Goal: Find specific page/section: Find specific page/section

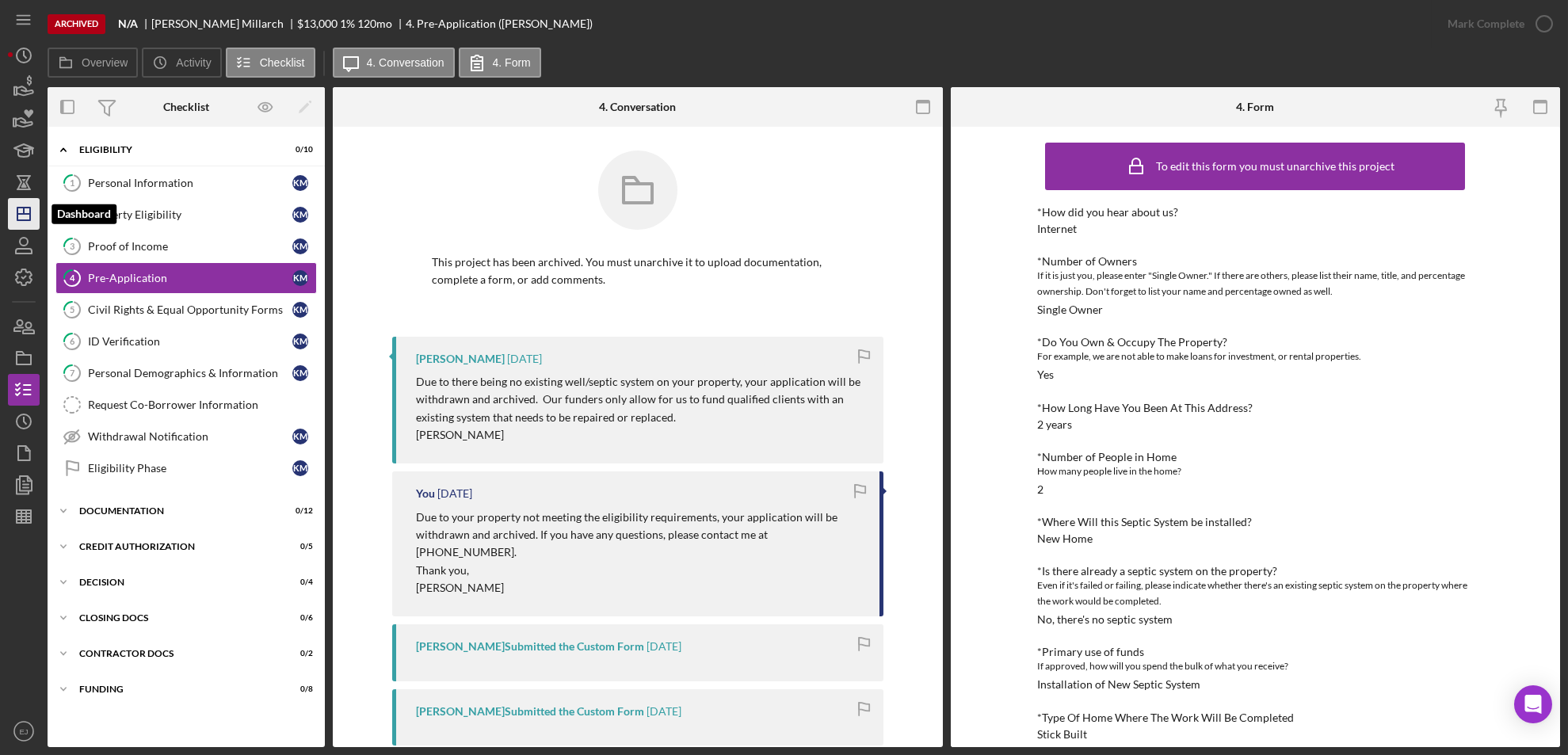
click at [20, 218] on icon "Icon/Dashboard" at bounding box center [23, 213] width 39 height 39
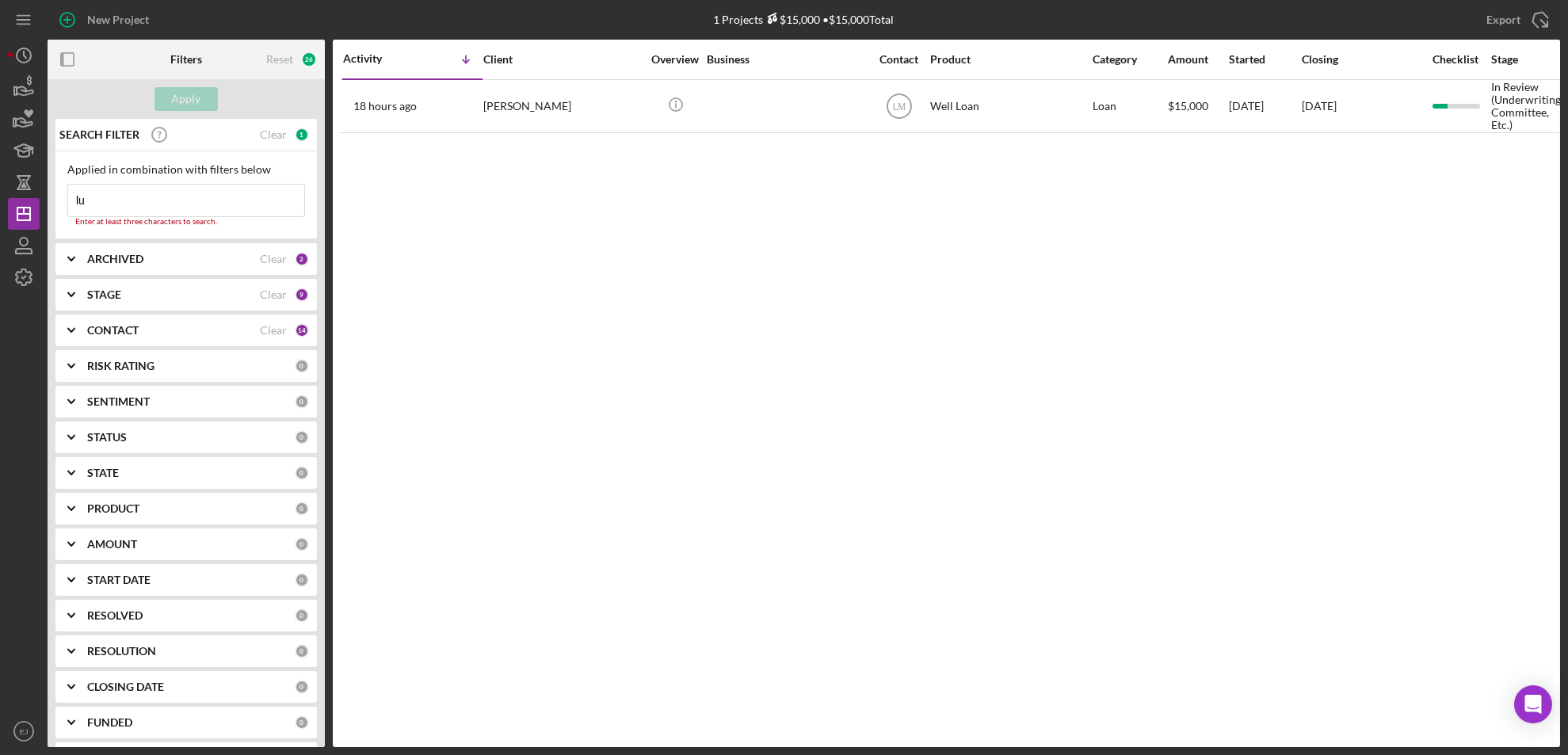
type input "l"
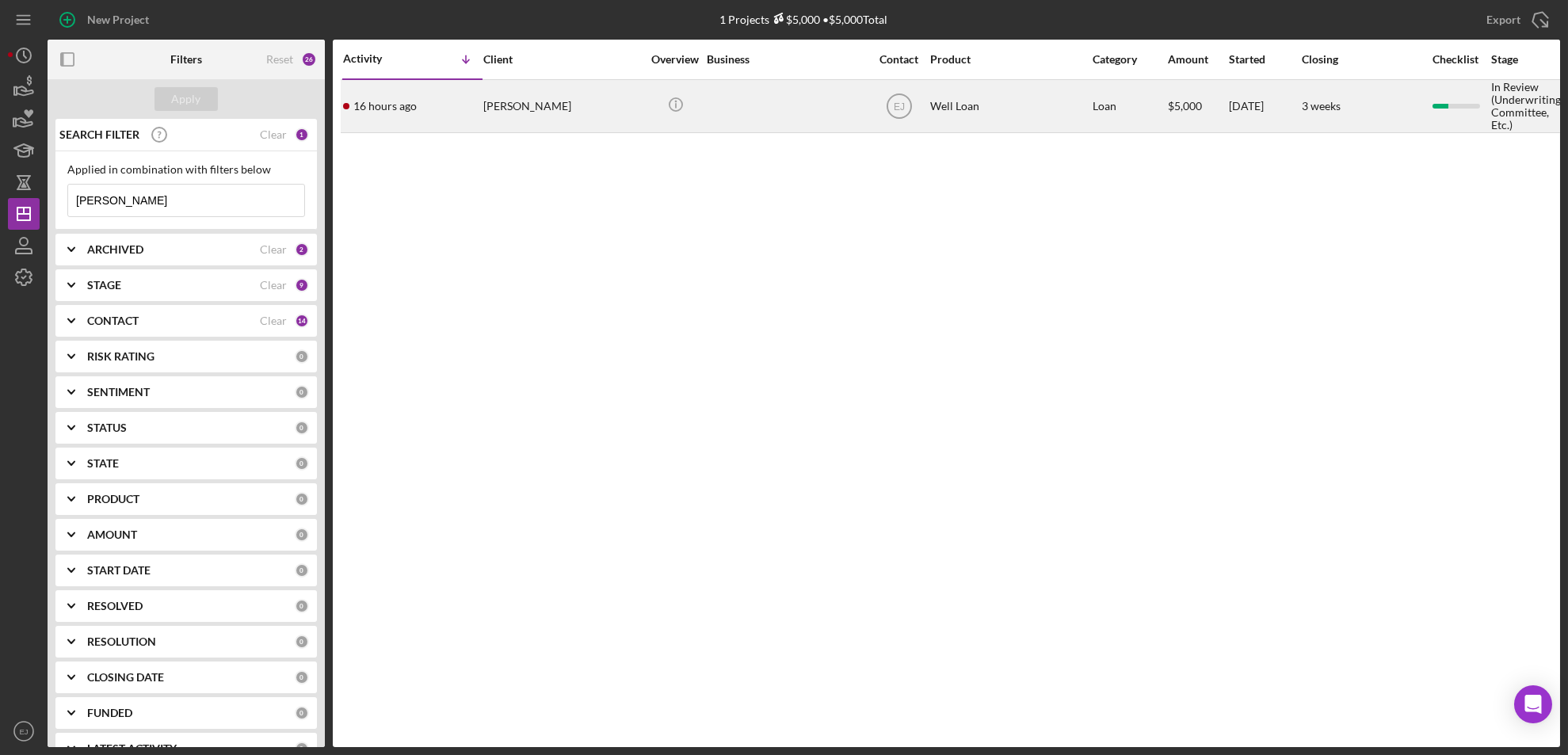
type input "[PERSON_NAME]"
click at [532, 93] on div "[PERSON_NAME]" at bounding box center [563, 106] width 159 height 51
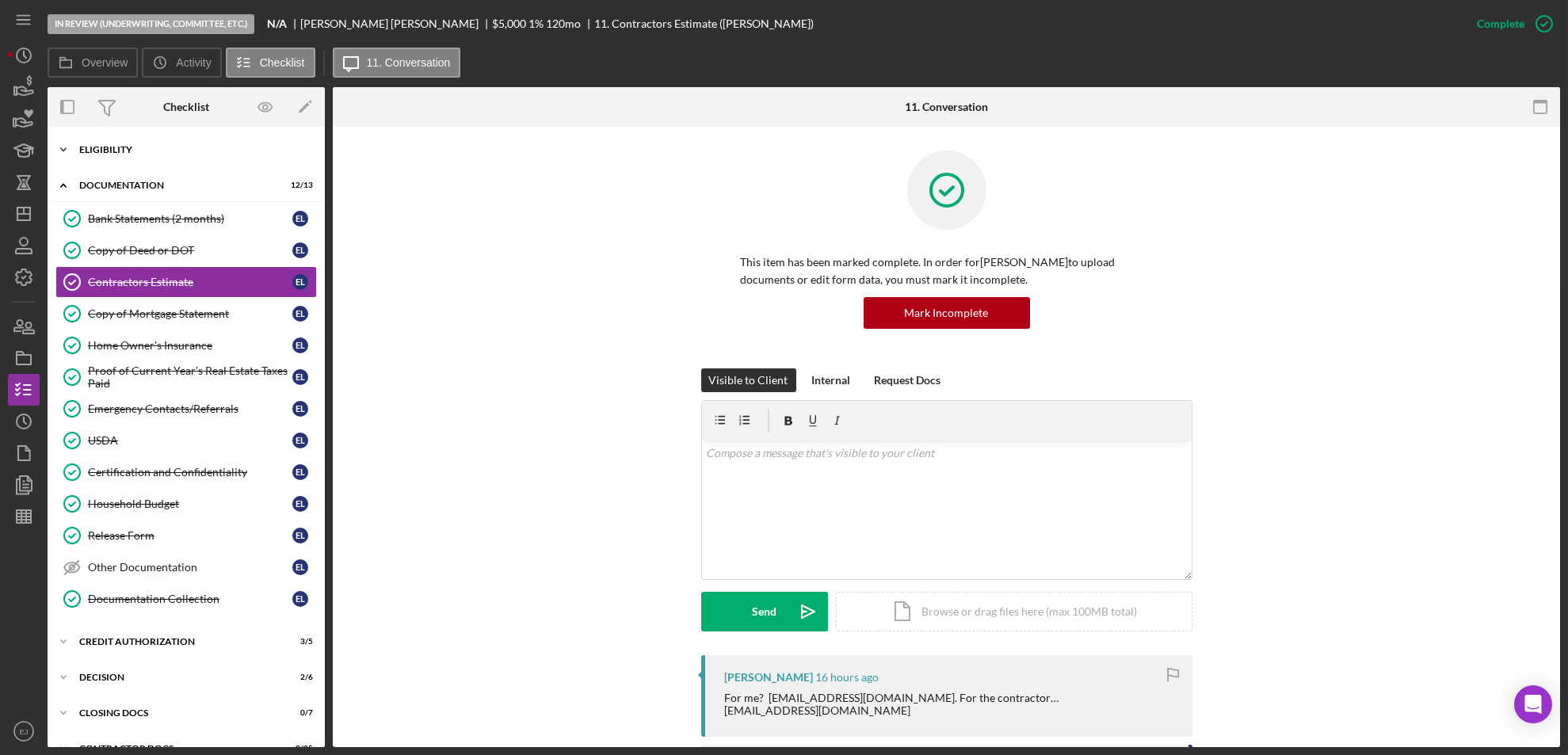
click at [64, 152] on icon "Icon/Expander" at bounding box center [63, 149] width 32 height 32
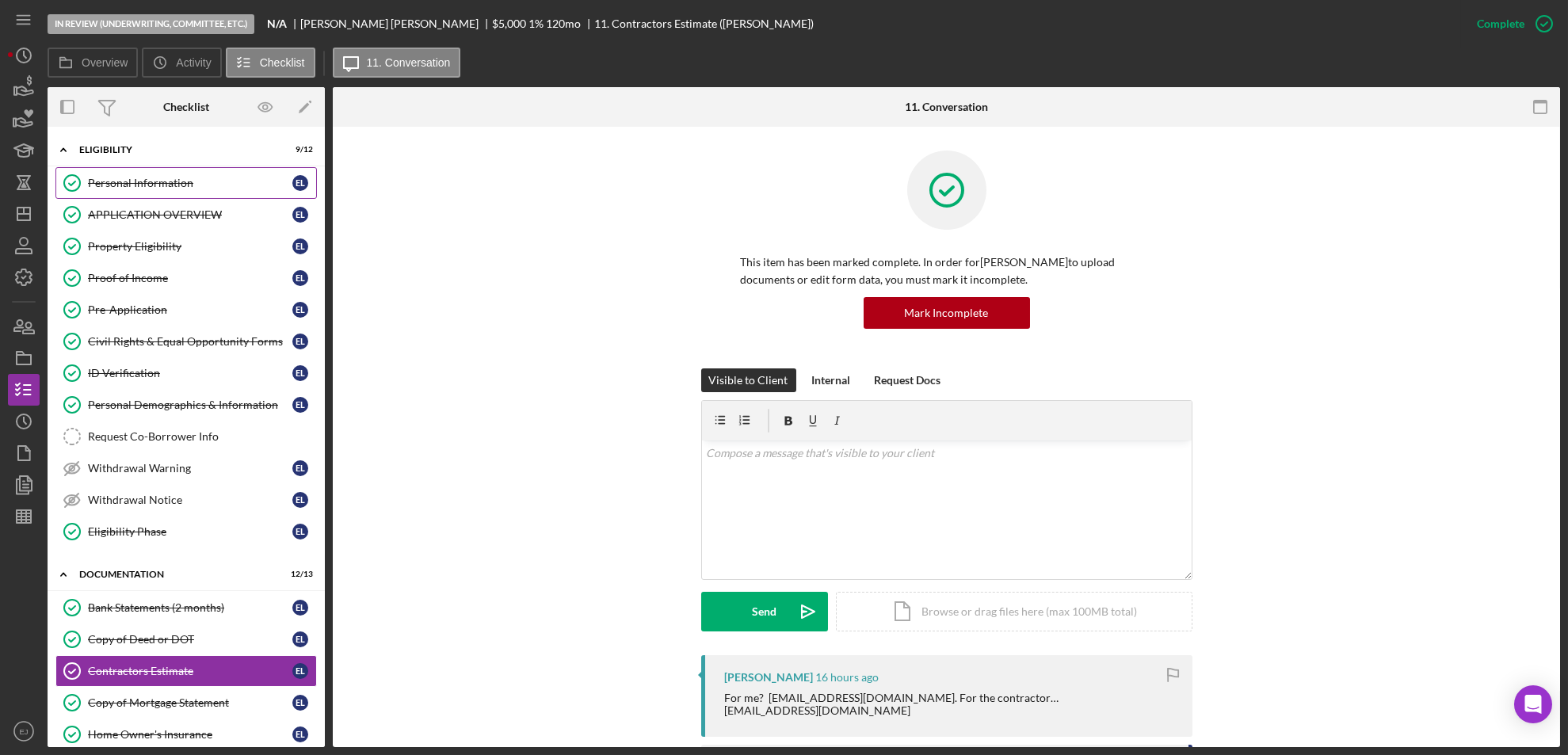
click at [120, 181] on div "Personal Information" at bounding box center [190, 183] width 204 height 12
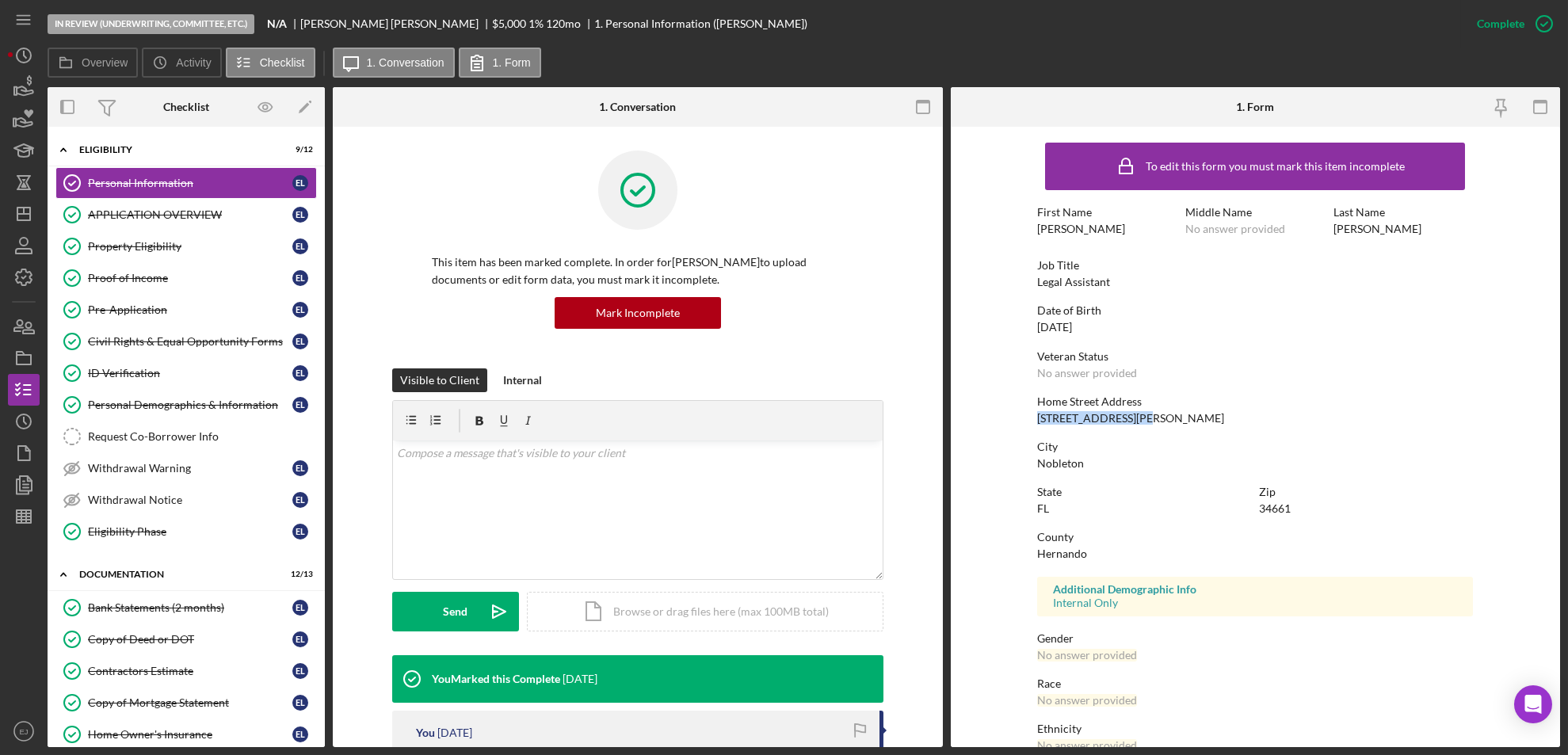
drag, startPoint x: 1027, startPoint y: 418, endPoint x: 1163, endPoint y: 409, distance: 136.3
click at [1163, 409] on form "To edit this form you must mark this item incomplete First Name [PERSON_NAME] M…" at bounding box center [1256, 437] width 611 height 620
copy div "[STREET_ADDRESS][PERSON_NAME]"
click at [24, 421] on polyline "button" at bounding box center [25, 421] width 2 height 7
